Goal: Information Seeking & Learning: Learn about a topic

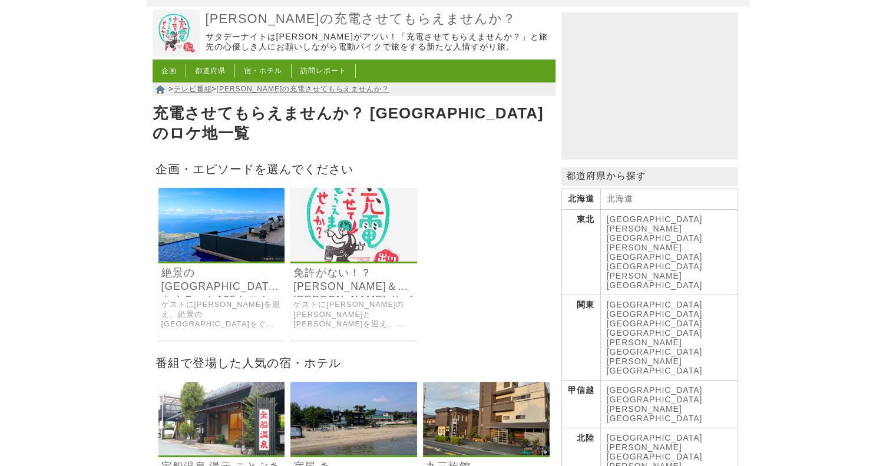
scroll to position [59, 0]
click at [217, 227] on img at bounding box center [221, 226] width 127 height 74
click at [354, 214] on img at bounding box center [353, 226] width 127 height 74
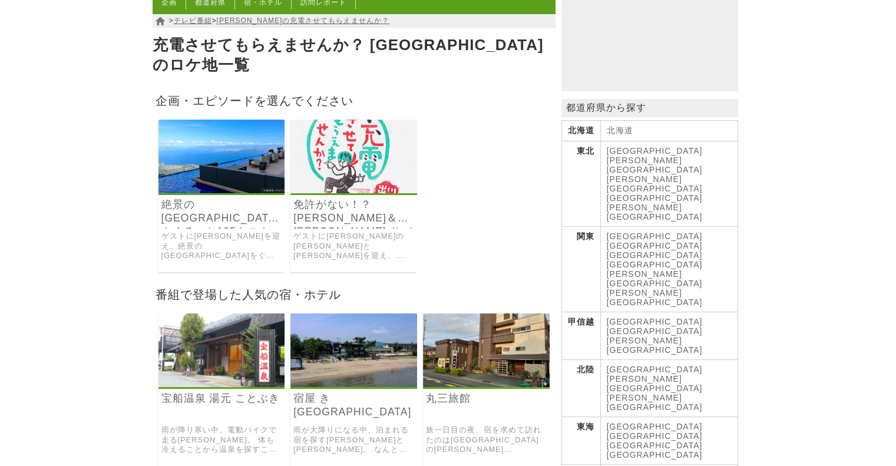
scroll to position [118, 0]
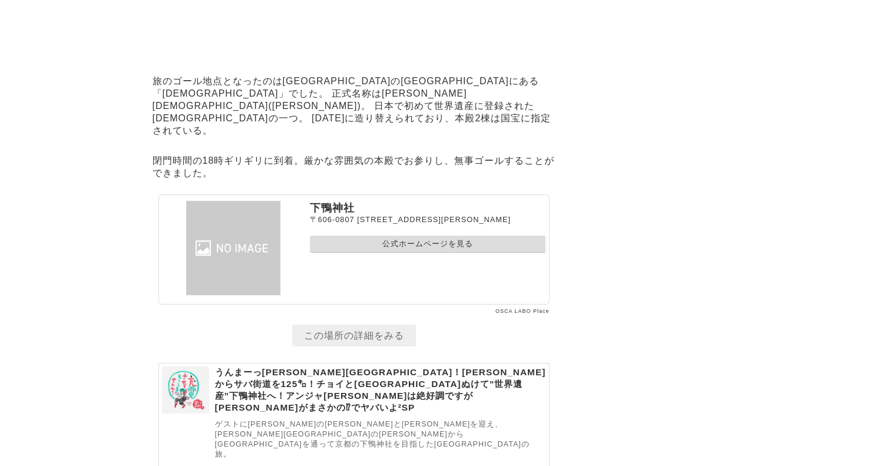
scroll to position [8950, 0]
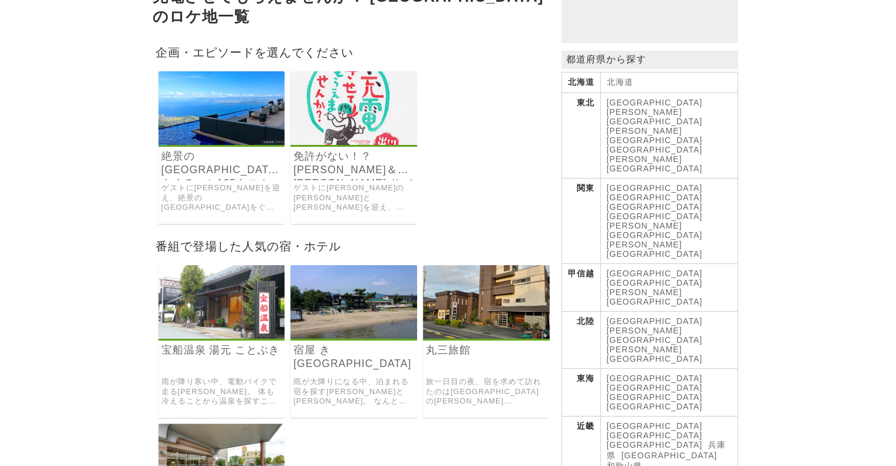
scroll to position [177, 0]
click at [647, 430] on link "[GEOGRAPHIC_DATA]" at bounding box center [655, 434] width 96 height 9
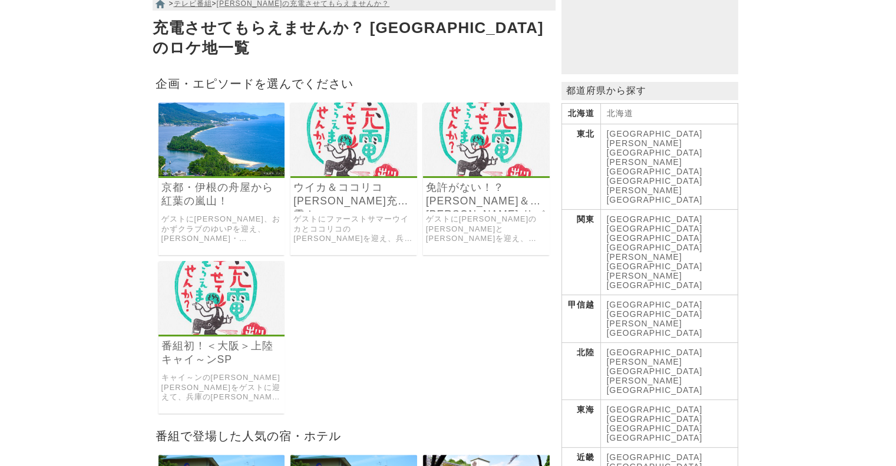
scroll to position [177, 0]
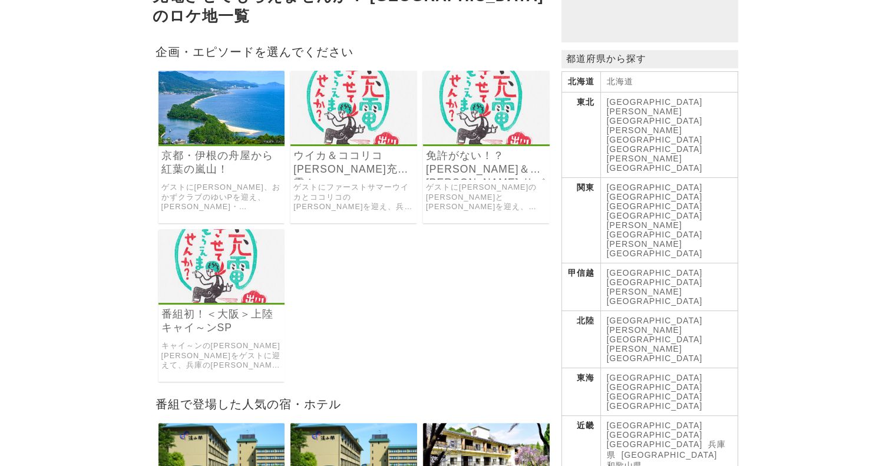
click at [622, 373] on link "[GEOGRAPHIC_DATA]" at bounding box center [655, 377] width 96 height 9
